Goal: Transaction & Acquisition: Download file/media

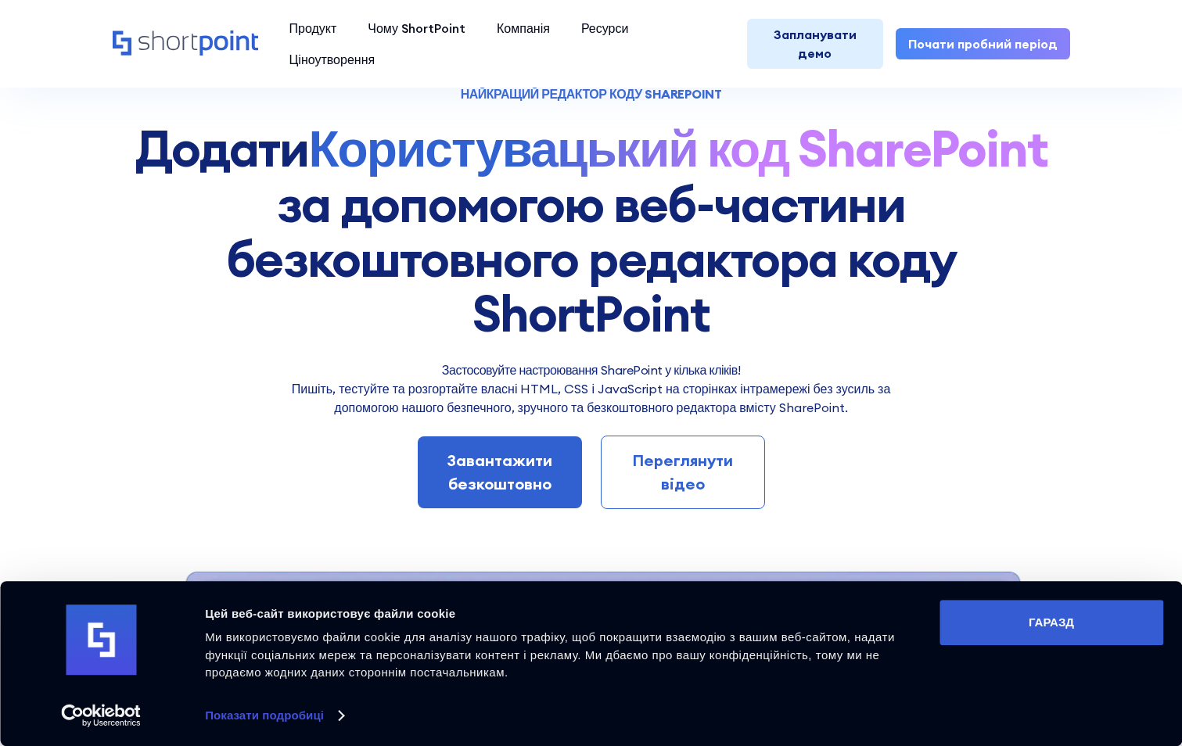
scroll to position [235, 0]
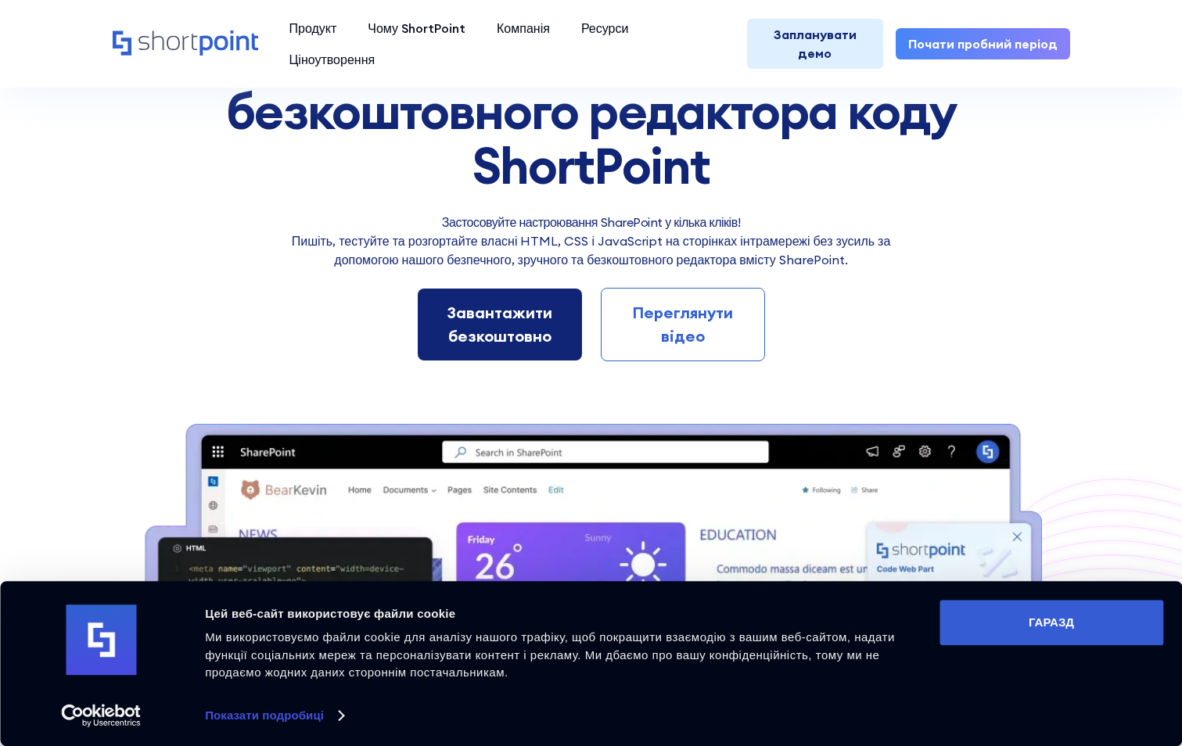
click at [510, 321] on div "Завантажити безкоштовно" at bounding box center [500, 324] width 114 height 47
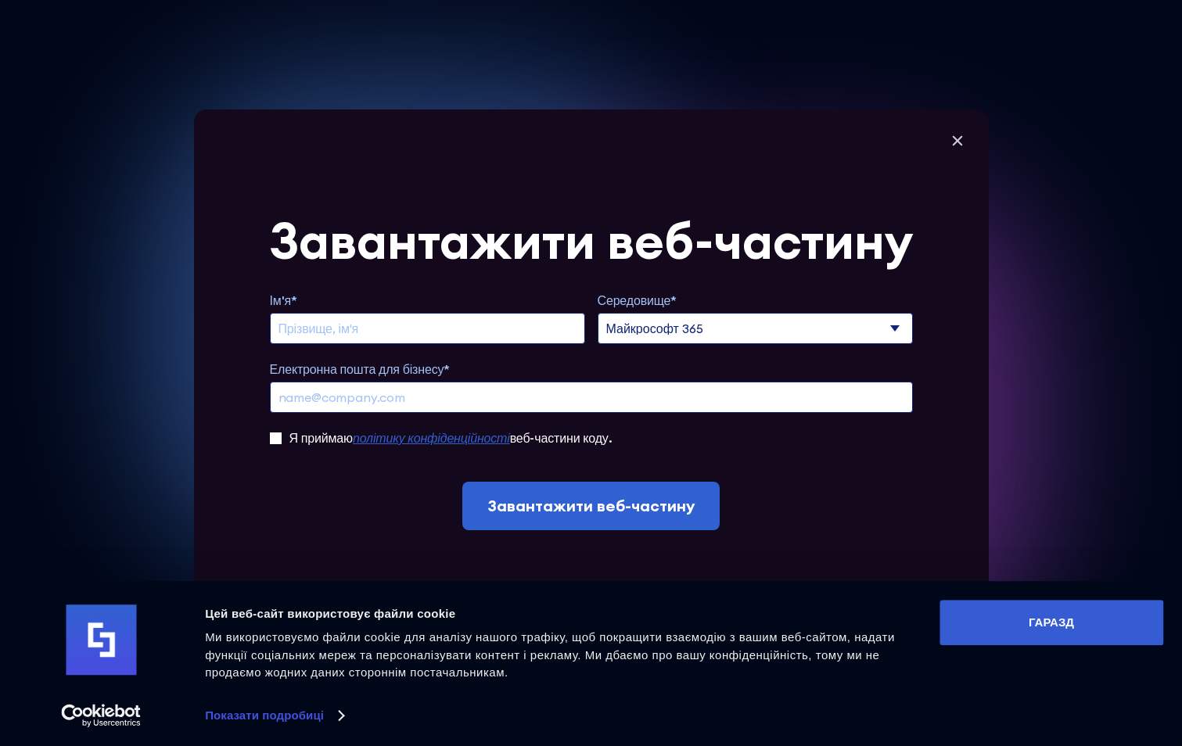
click at [901, 325] on select "Майкрософт 365 SharePoint Online SharePoint 2019 (локально)" at bounding box center [754, 328] width 315 height 31
click at [357, 324] on input "Продовжити пробний період" at bounding box center [427, 328] width 315 height 31
type input "b"
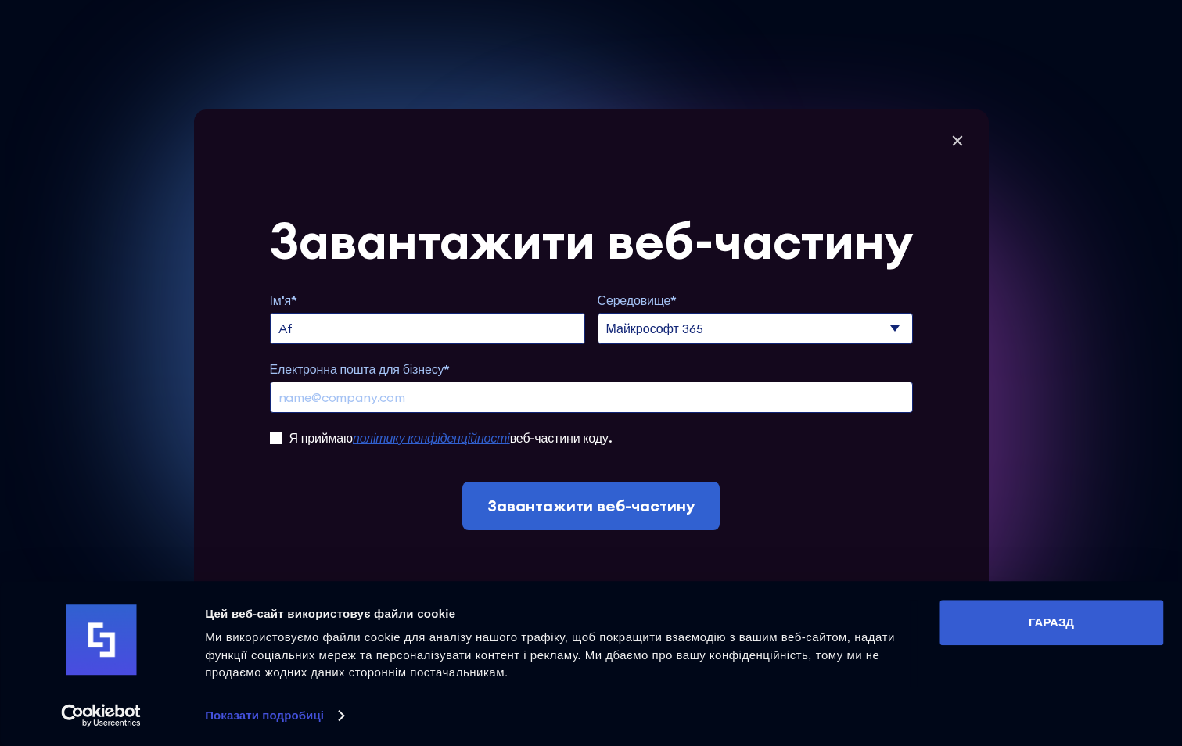
type input "A"
type input "[PERSON_NAME]"
click at [441, 401] on input "Електронна пошта для бізнесу*" at bounding box center [591, 397] width 643 height 31
type input "[EMAIL_ADDRESS][DOMAIN_NAME]"
click at [279, 443] on input "Я приймаю політику конфіденційності веб-частини коду." at bounding box center [276, 438] width 12 height 12
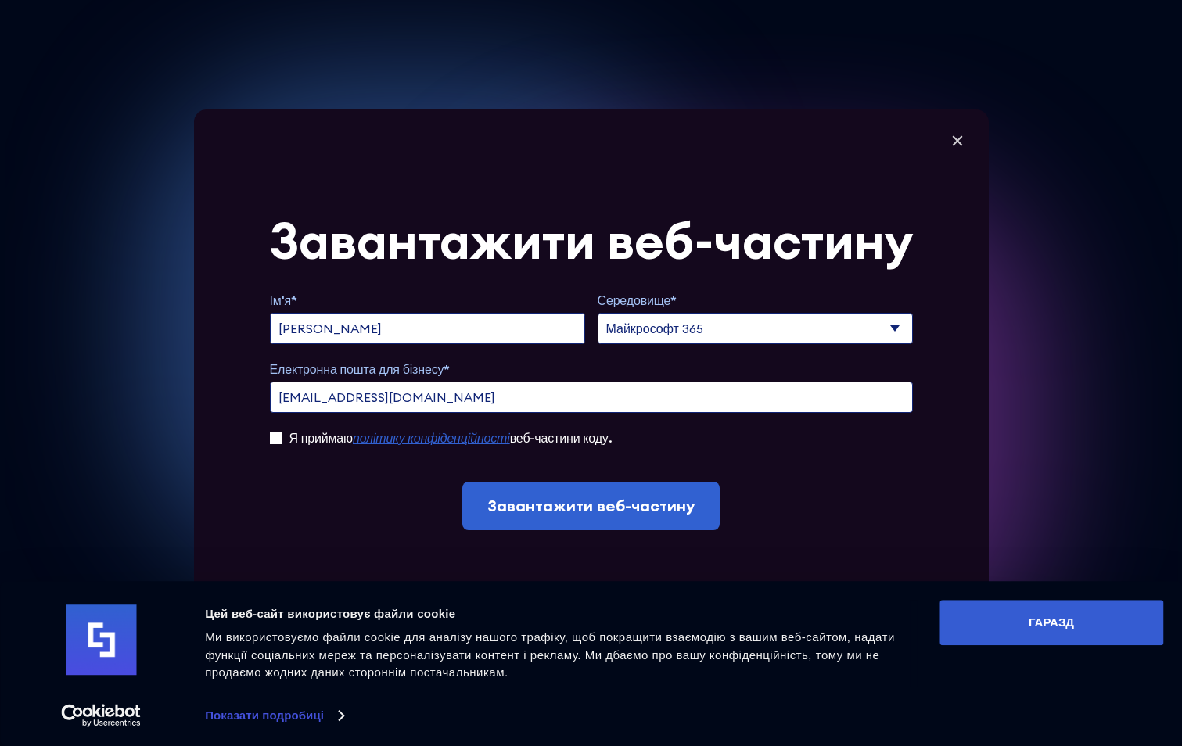
checkbox input "true"
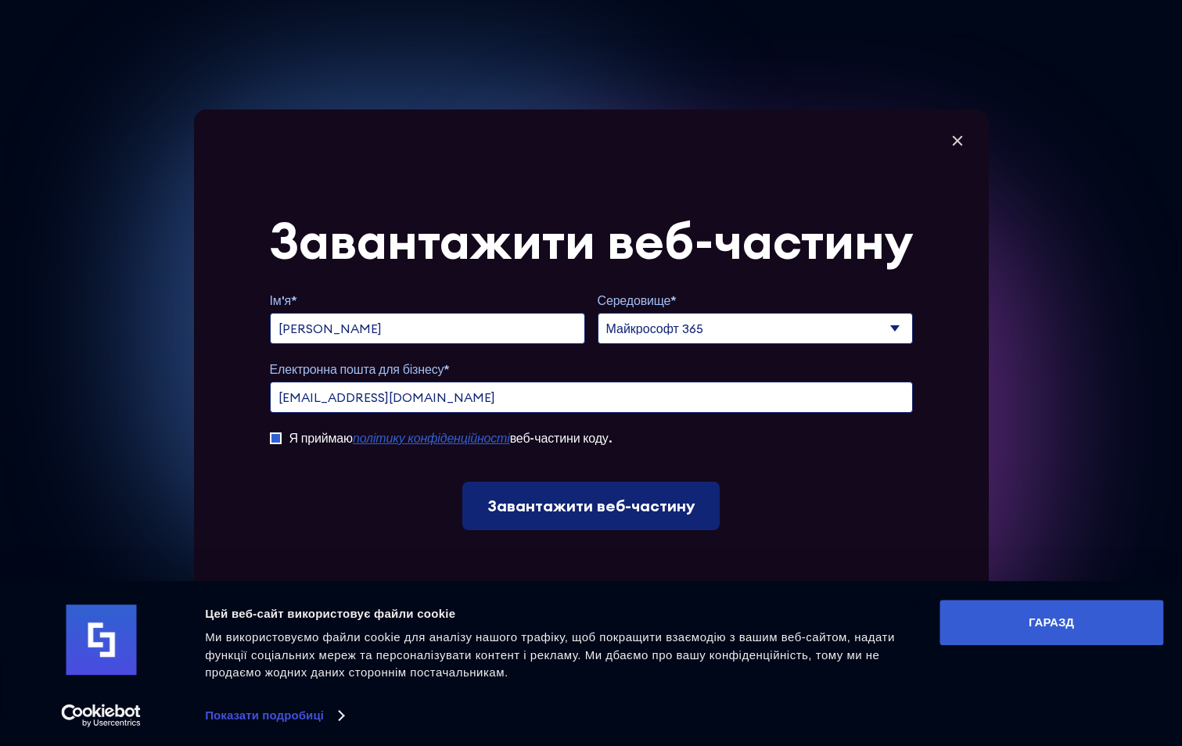
click at [591, 509] on input "Download Webpart" at bounding box center [590, 506] width 257 height 48
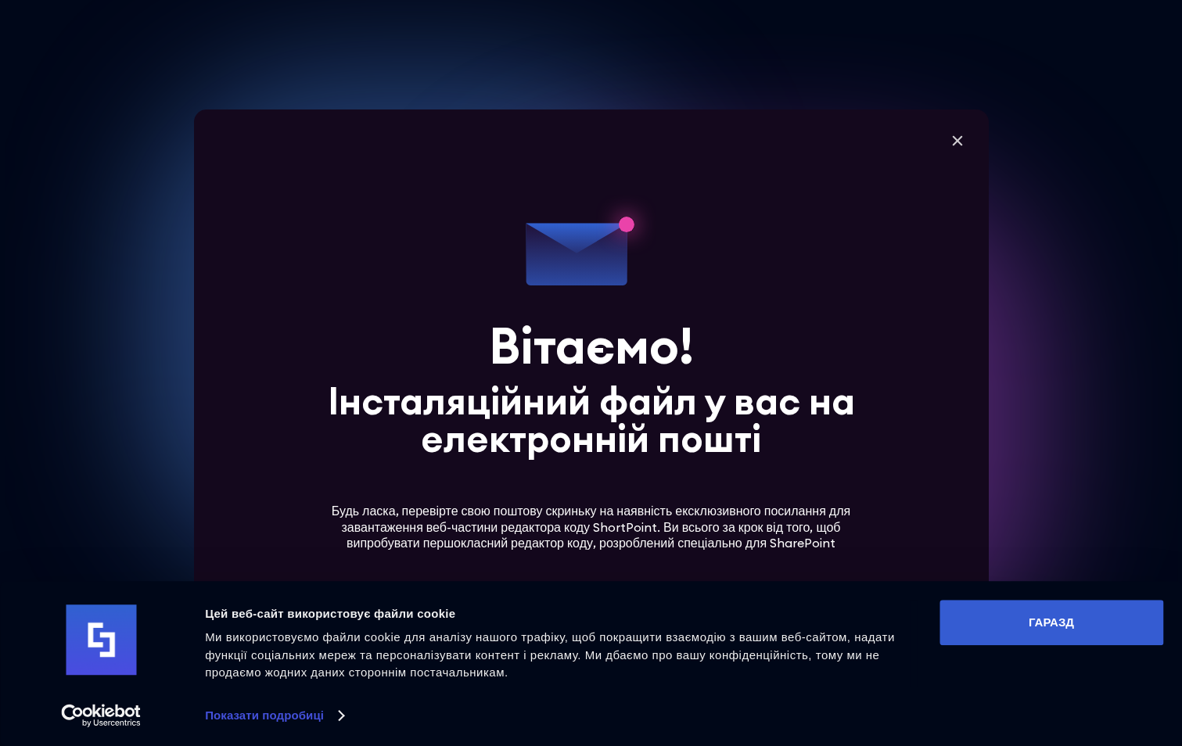
scroll to position [704, 0]
click at [1045, 630] on button "ГАРАЗД" at bounding box center [1051, 622] width 224 height 45
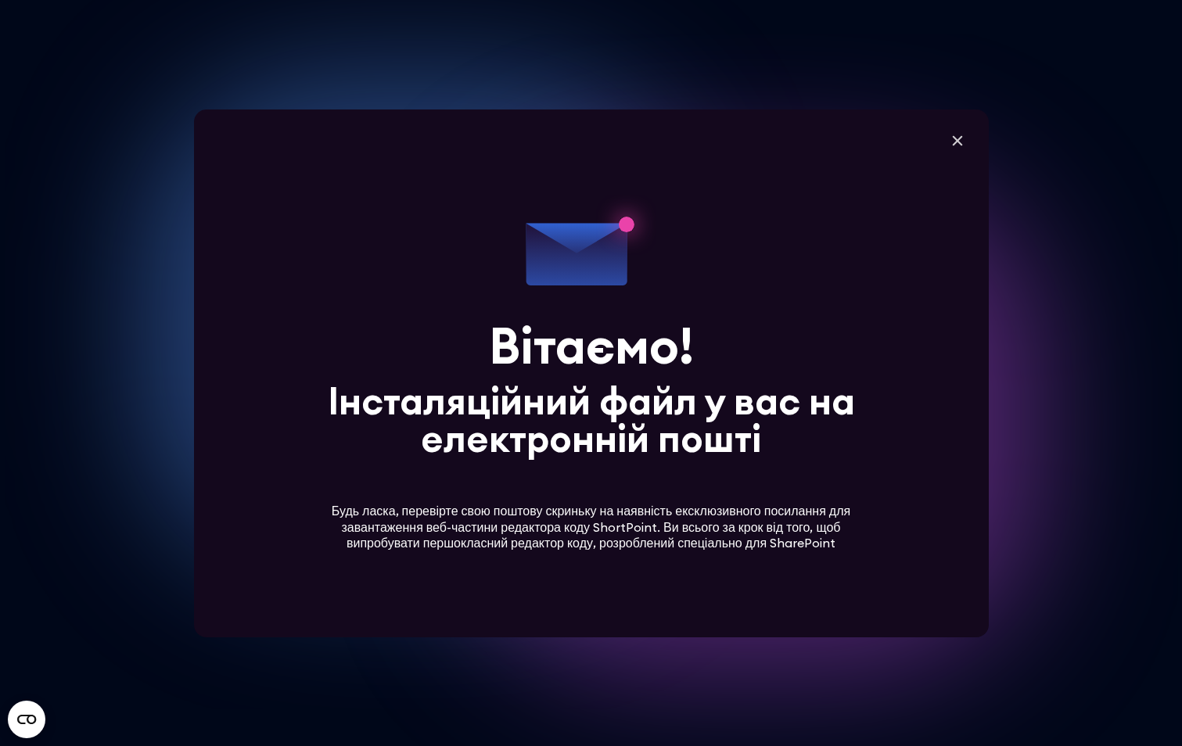
scroll to position [1564, 0]
click at [964, 145] on icon at bounding box center [957, 140] width 23 height 23
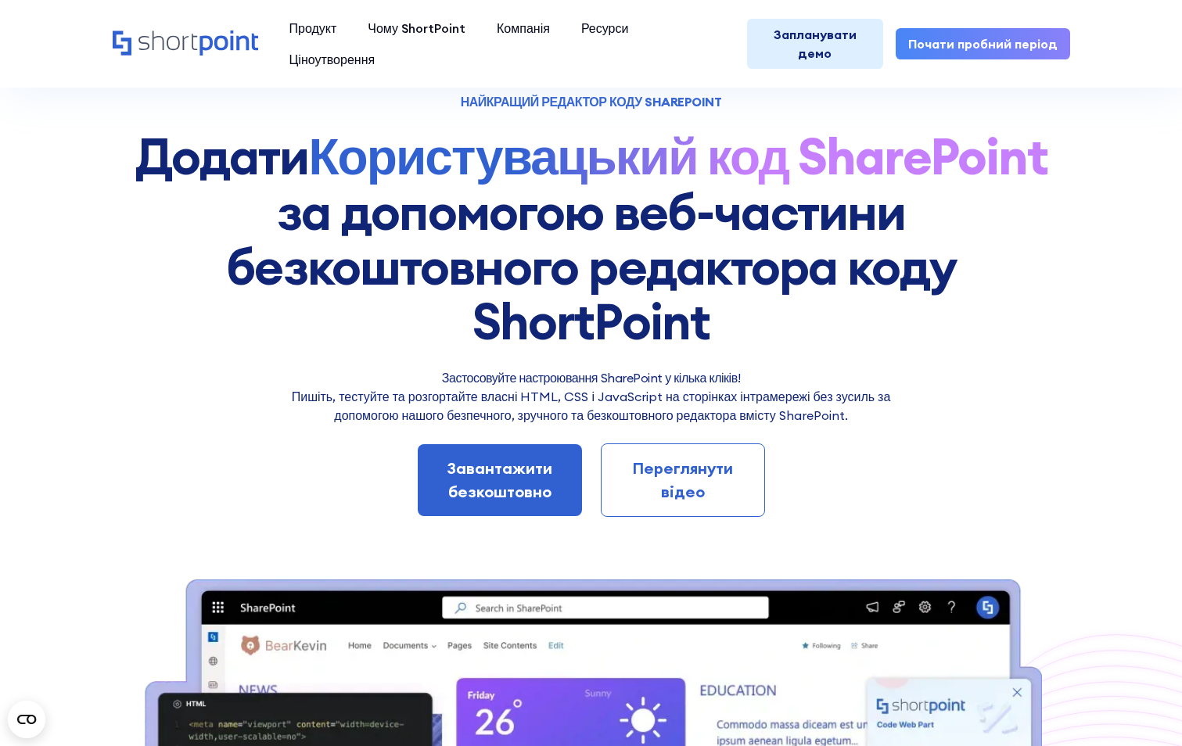
scroll to position [0, 0]
